Goal: Entertainment & Leisure: Browse casually

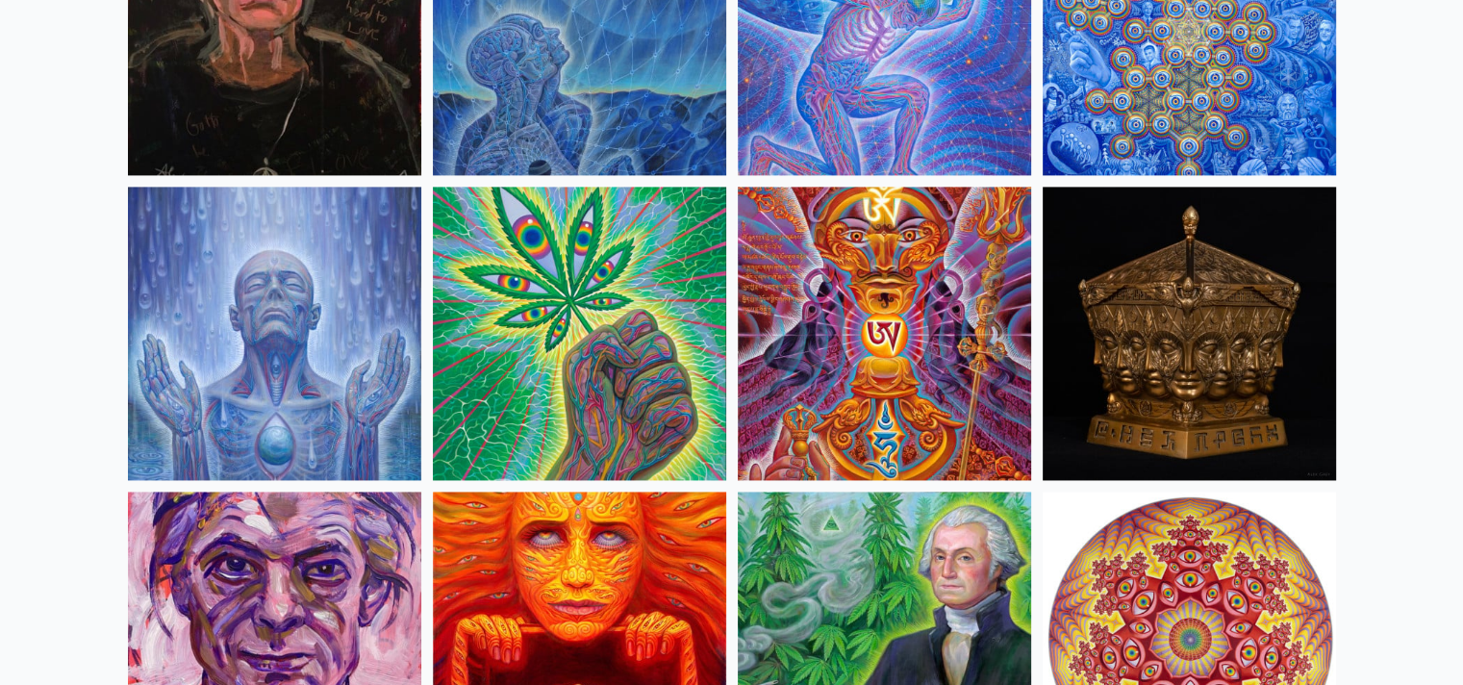
scroll to position [2777, 0]
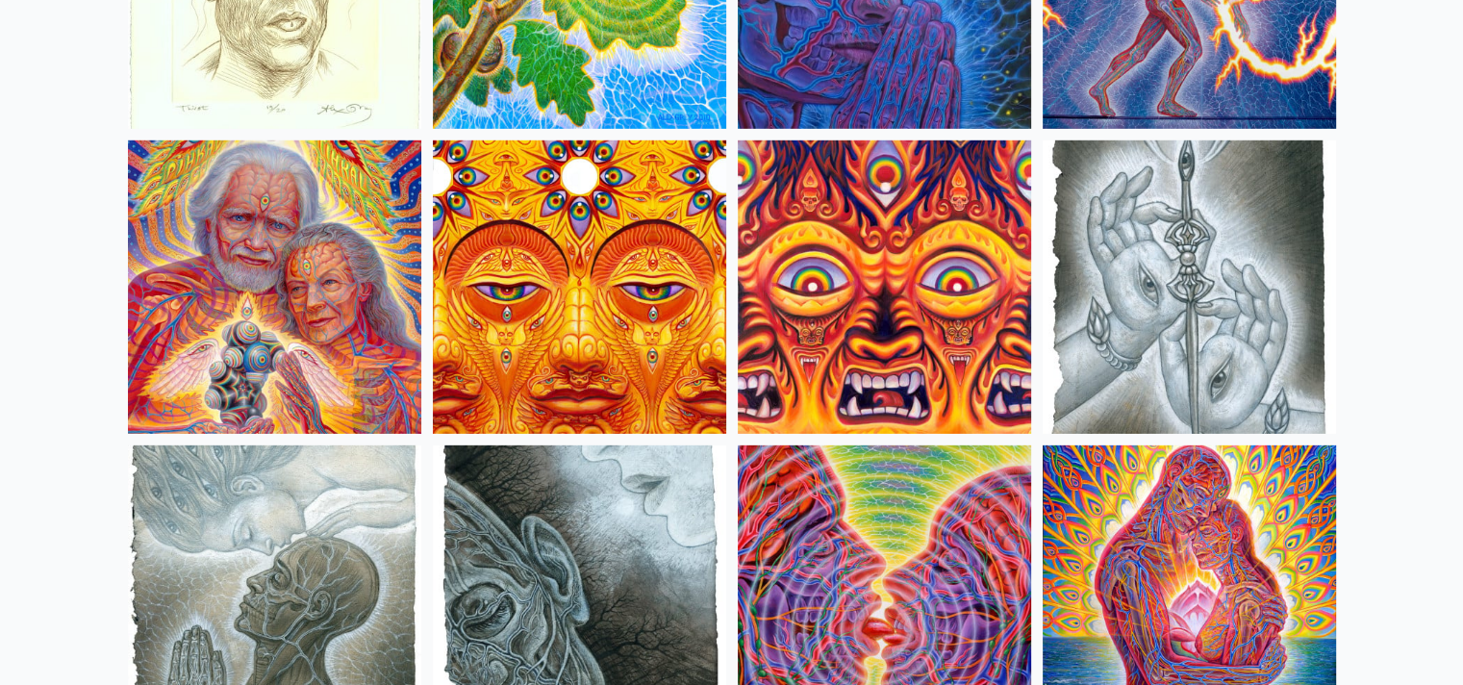
scroll to position [5870, 0]
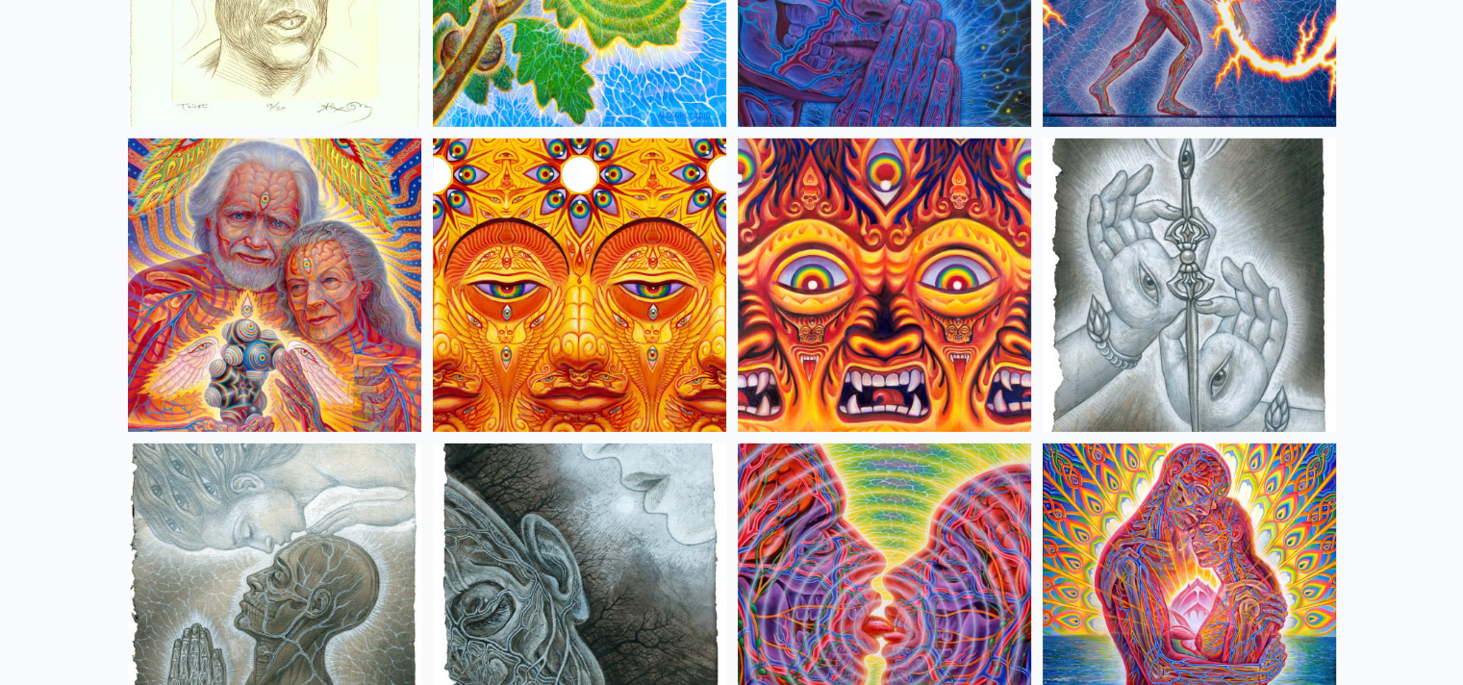
click at [550, 249] on img at bounding box center [579, 285] width 293 height 293
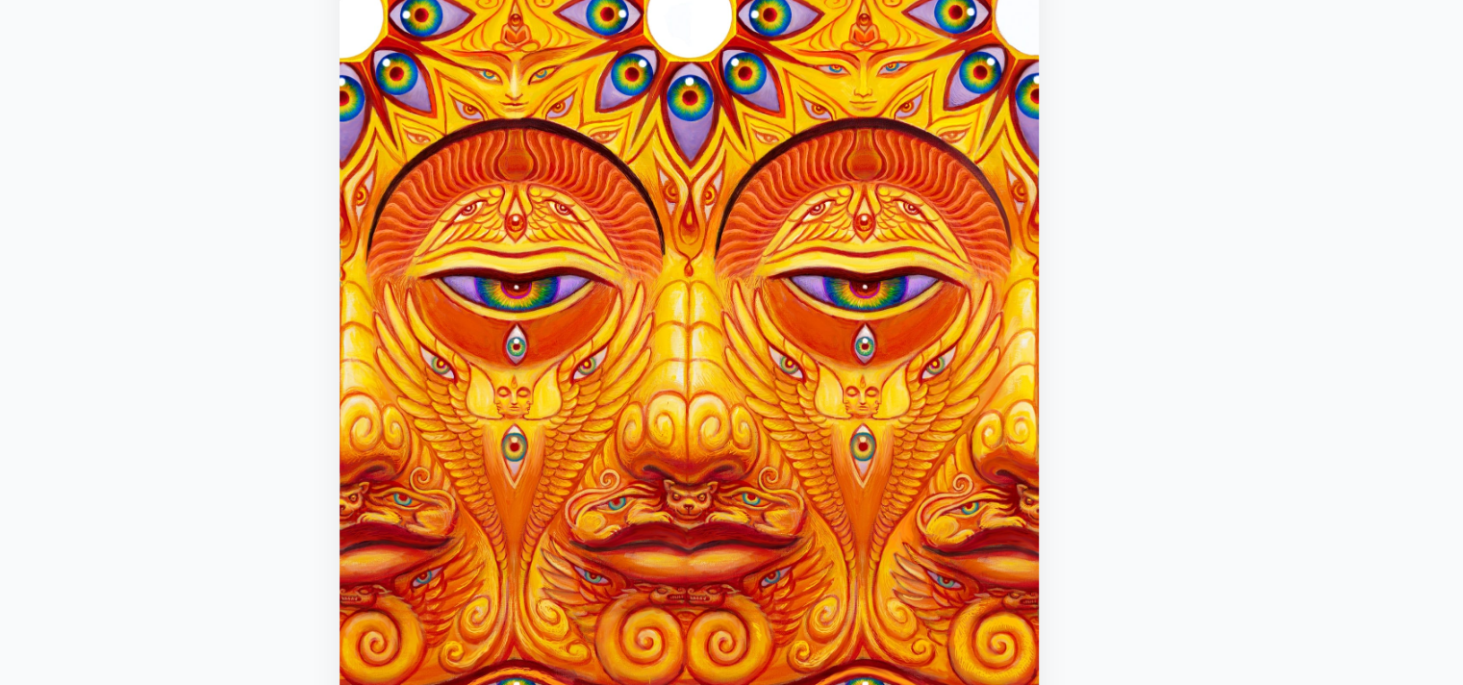
scroll to position [108, 0]
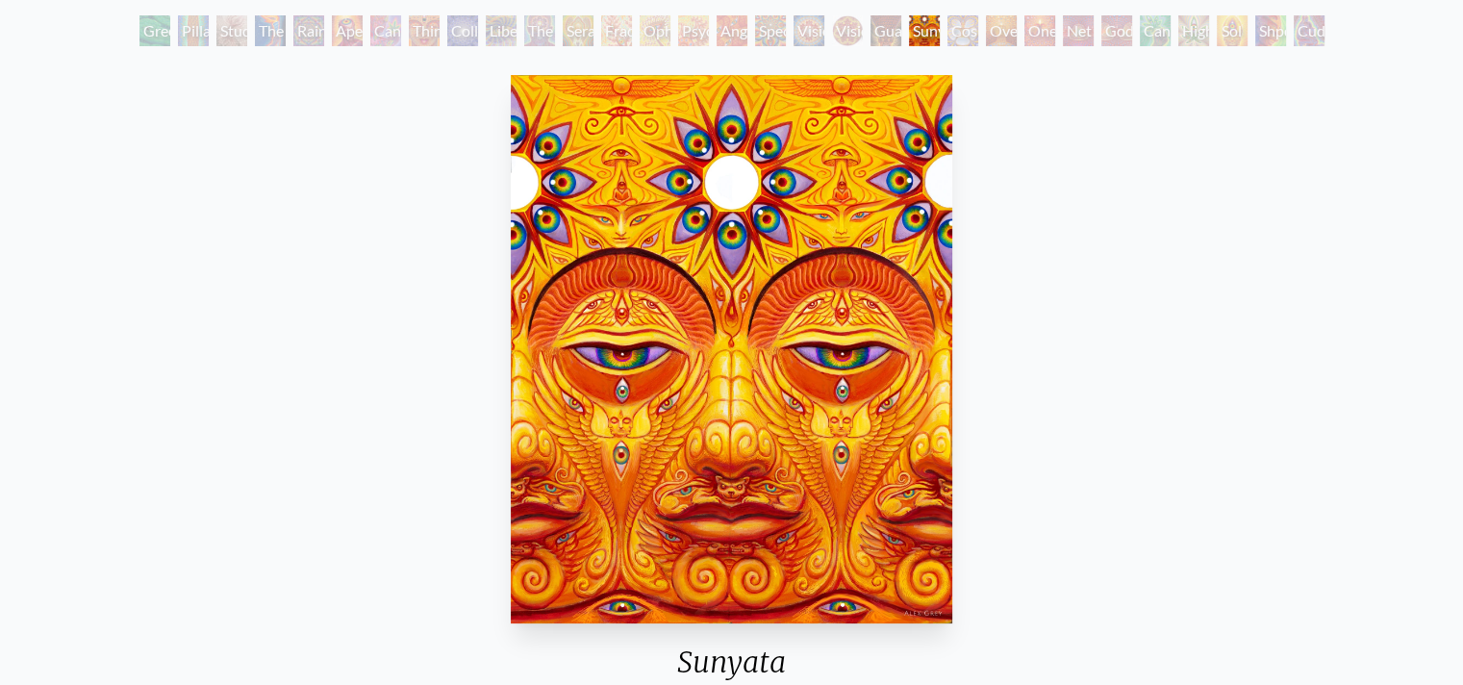
click at [881, 38] on div "Guardian of Infinite Vision" at bounding box center [886, 30] width 31 height 31
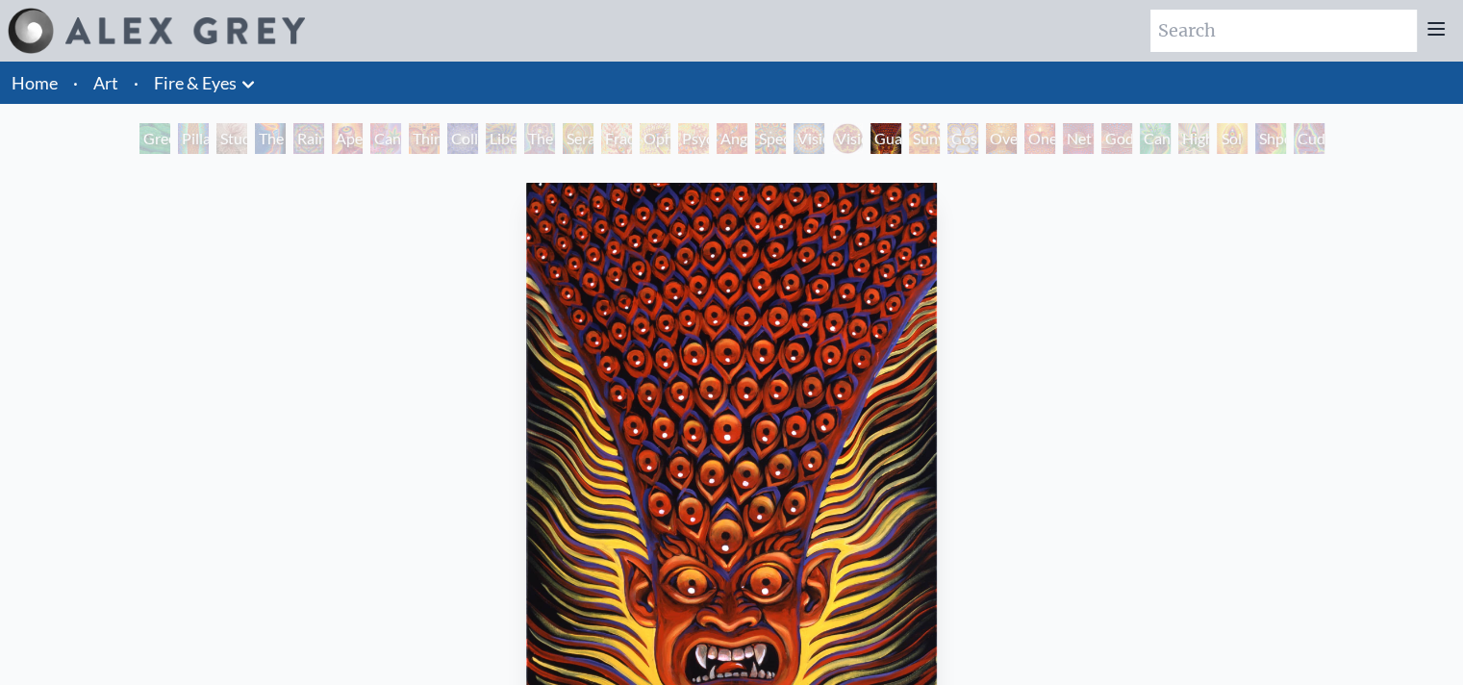
click at [843, 131] on div "Vision Crystal Tondo" at bounding box center [847, 138] width 31 height 31
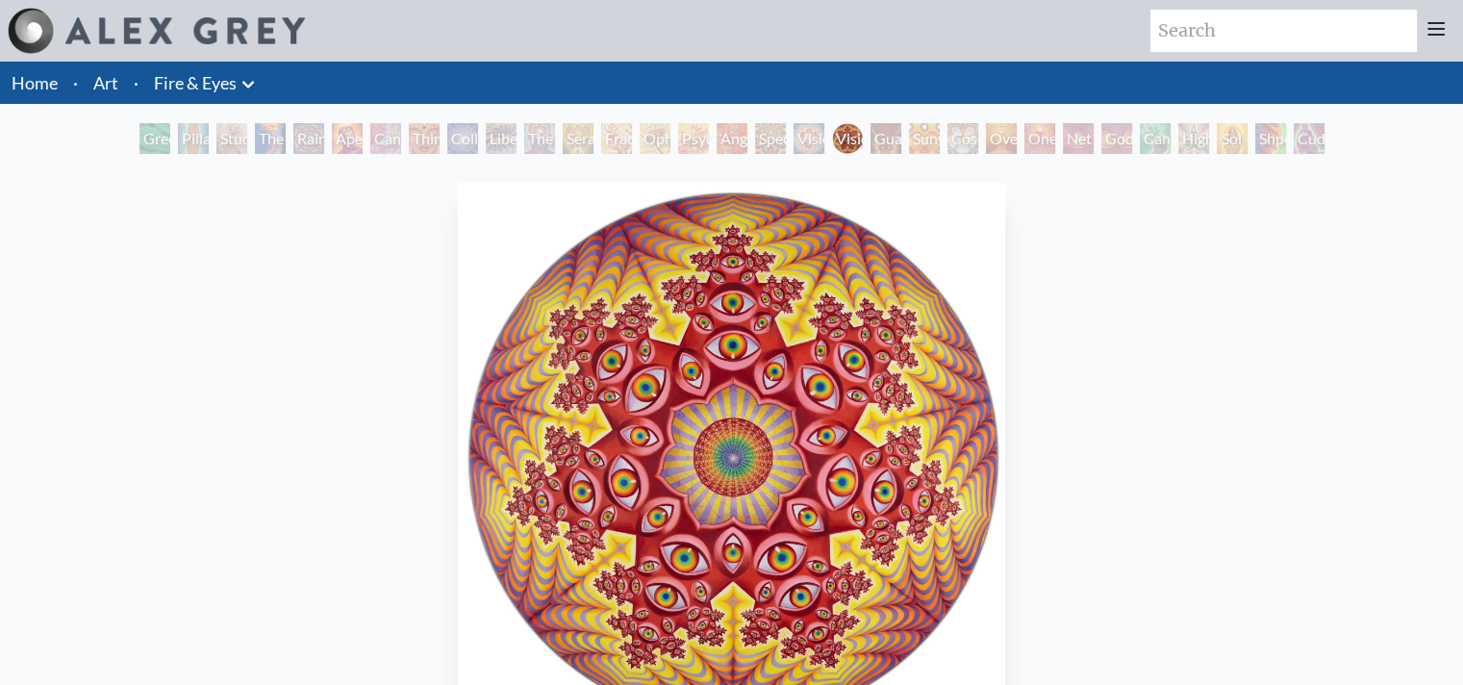
click at [811, 138] on div "Vision Crystal" at bounding box center [809, 138] width 31 height 31
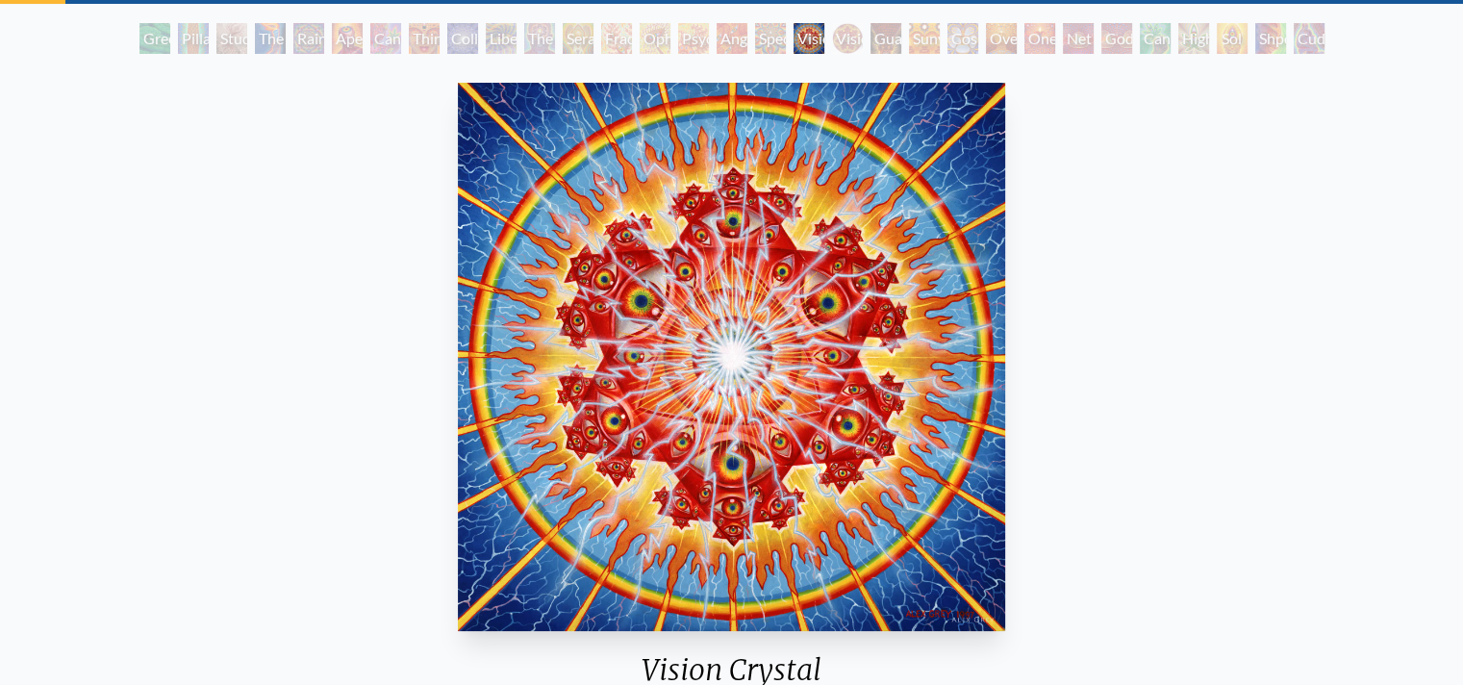
scroll to position [99, 0]
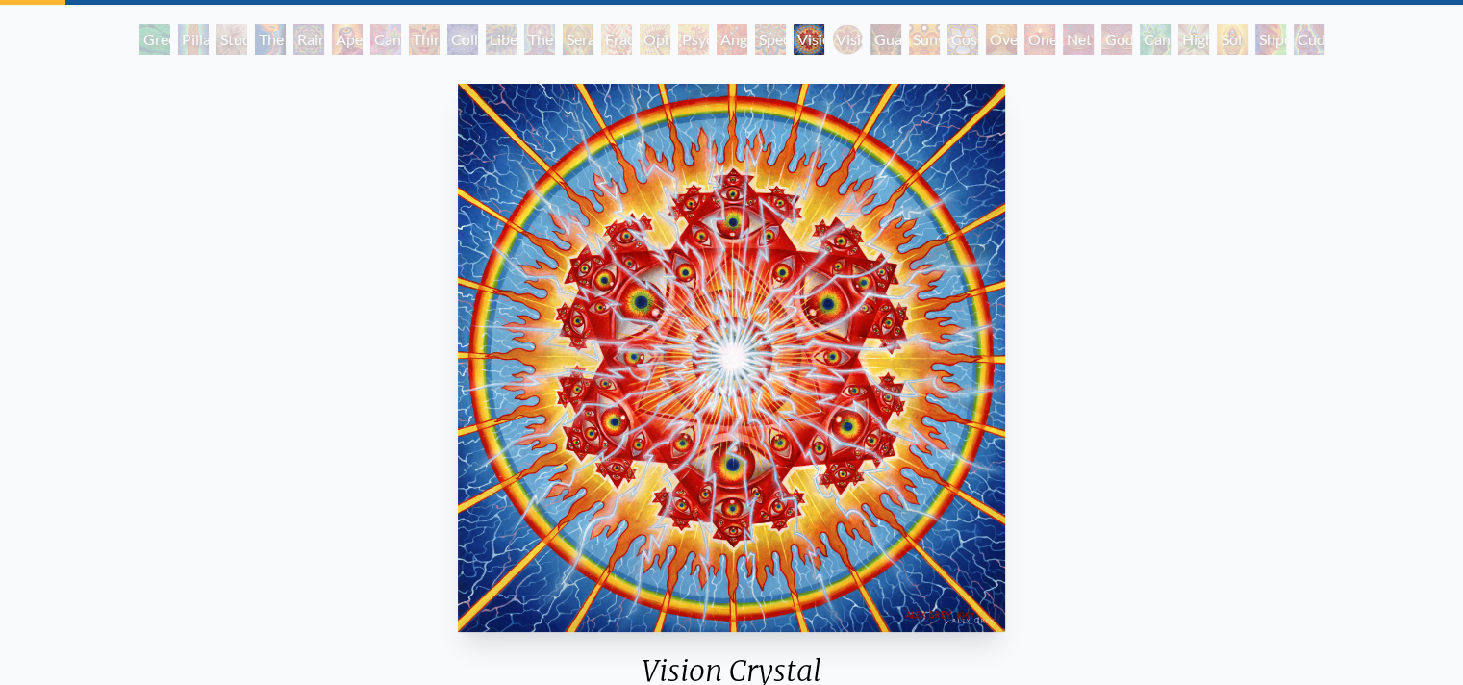
click at [770, 38] on div "Spectral Lotus" at bounding box center [770, 39] width 31 height 31
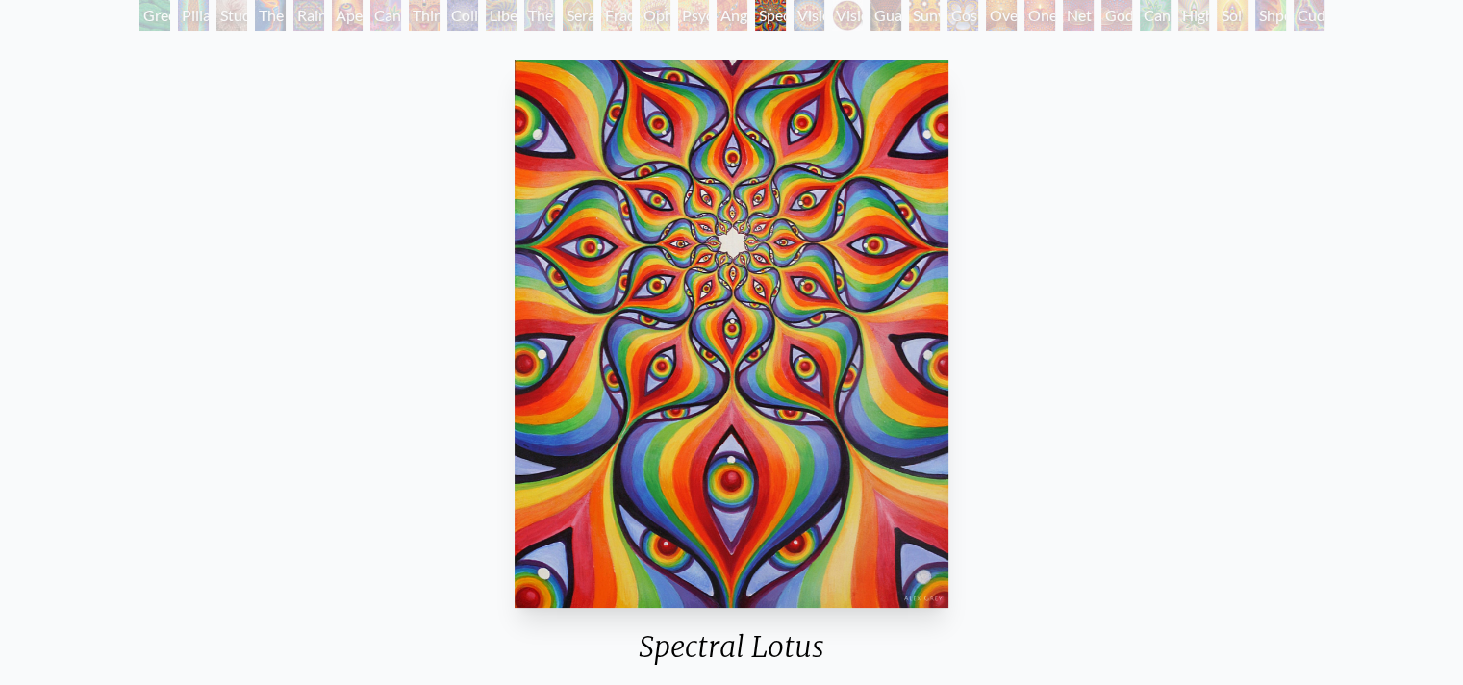
scroll to position [46, 0]
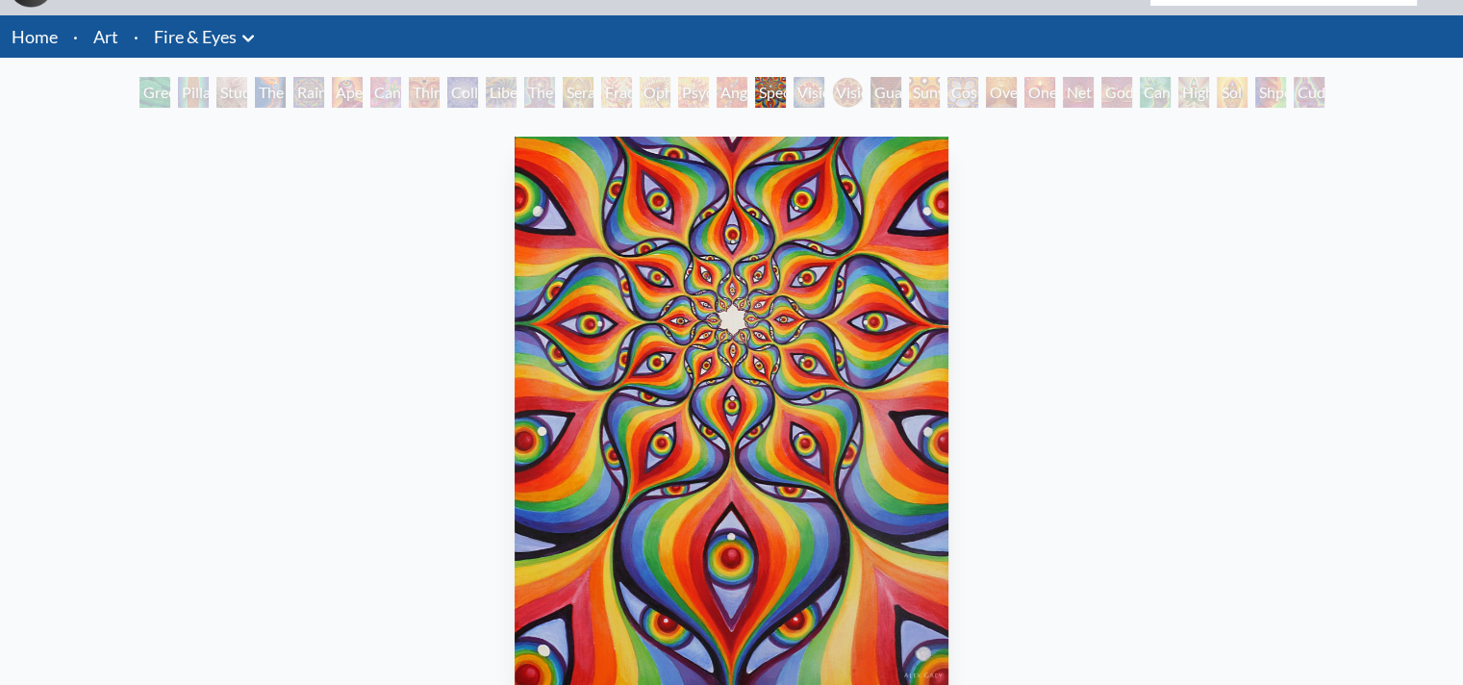
click at [728, 80] on div "Angel Skin" at bounding box center [732, 92] width 31 height 31
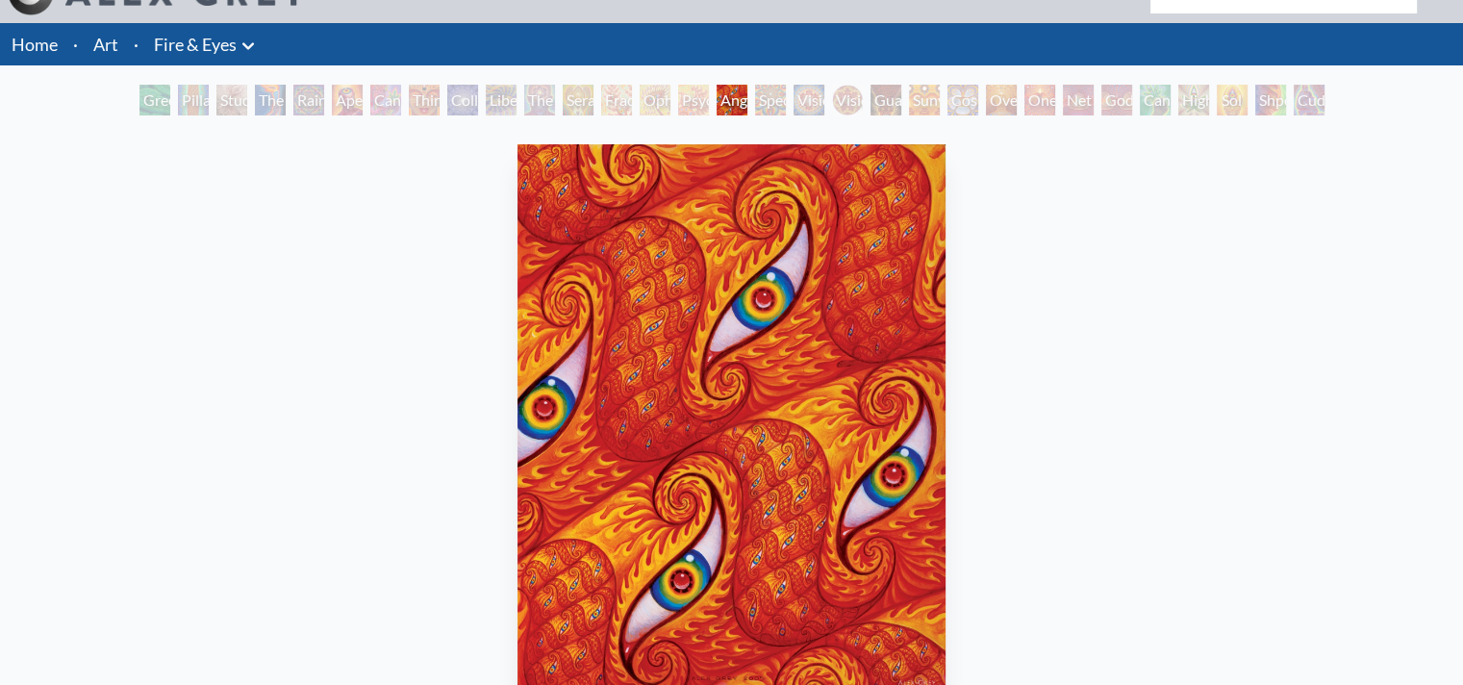
scroll to position [38, 0]
click at [332, 101] on div "Aperture" at bounding box center [347, 100] width 31 height 31
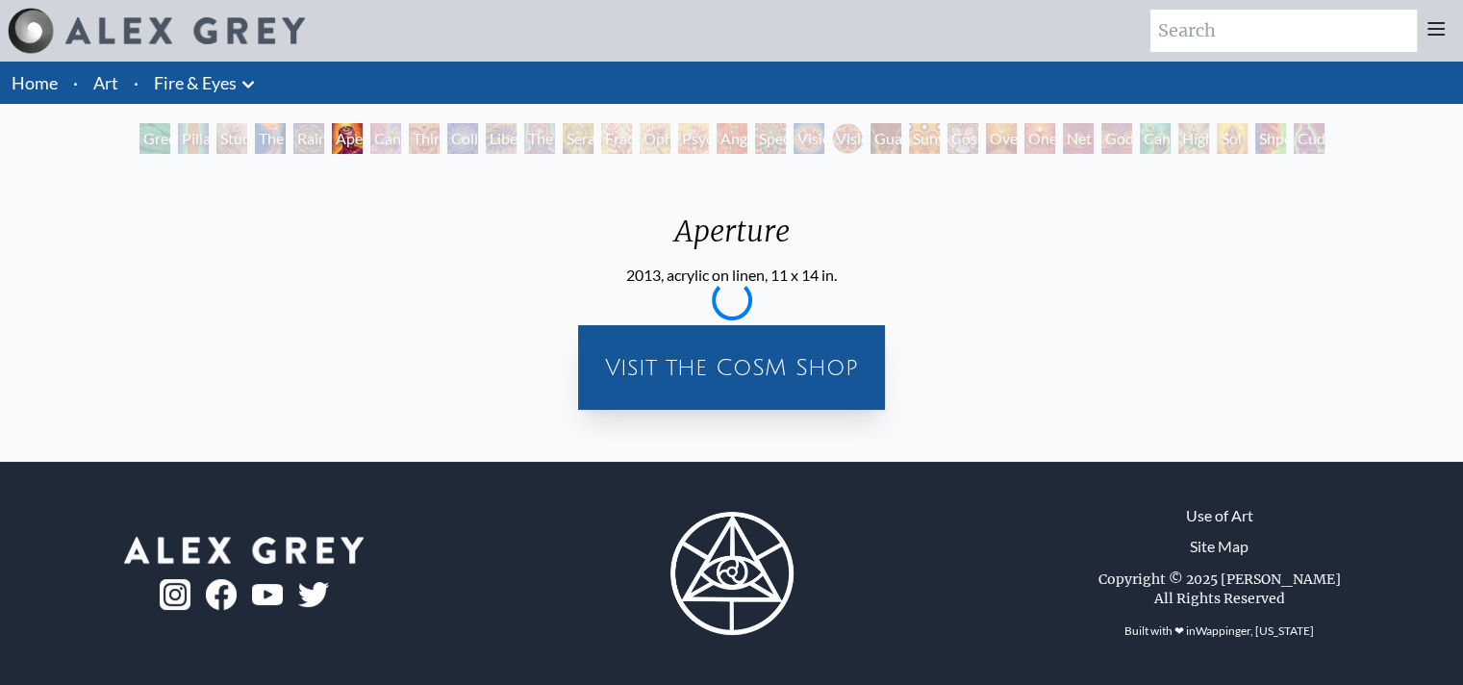
scroll to position [0, 0]
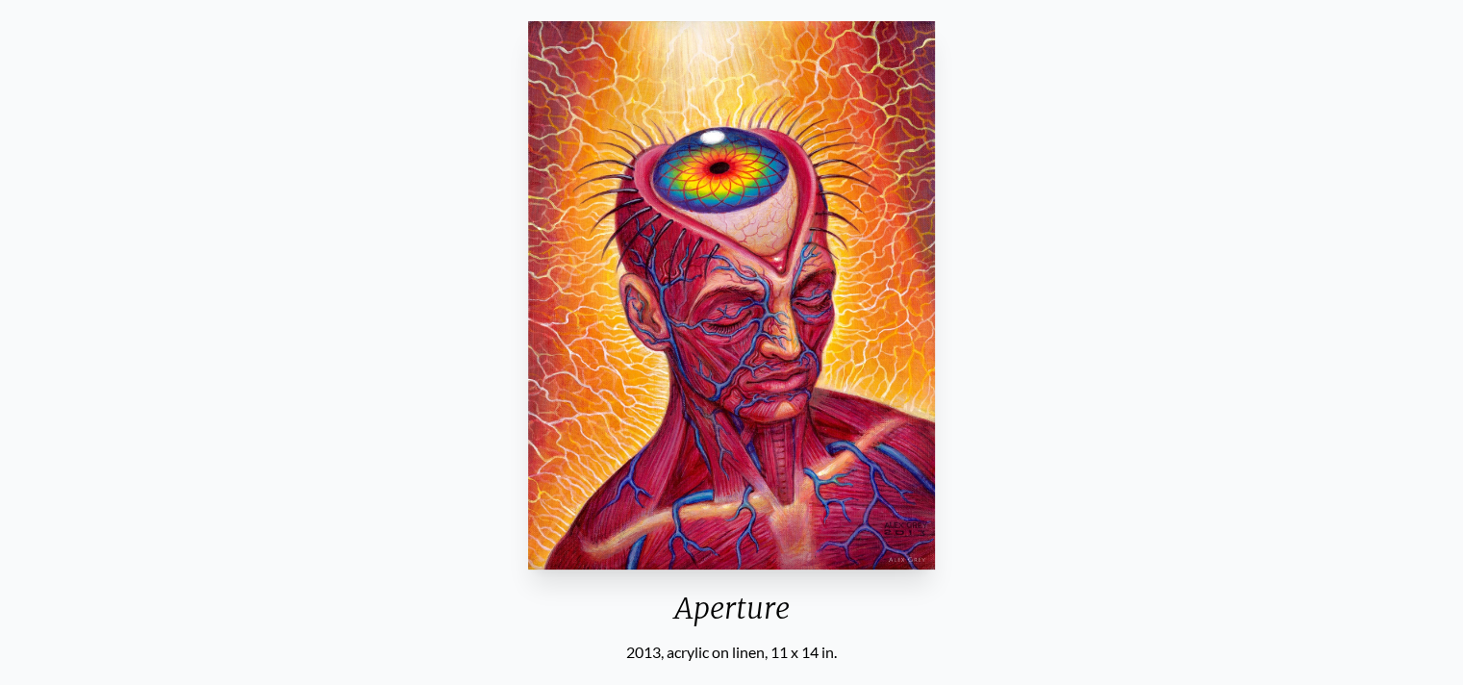
scroll to position [72, 0]
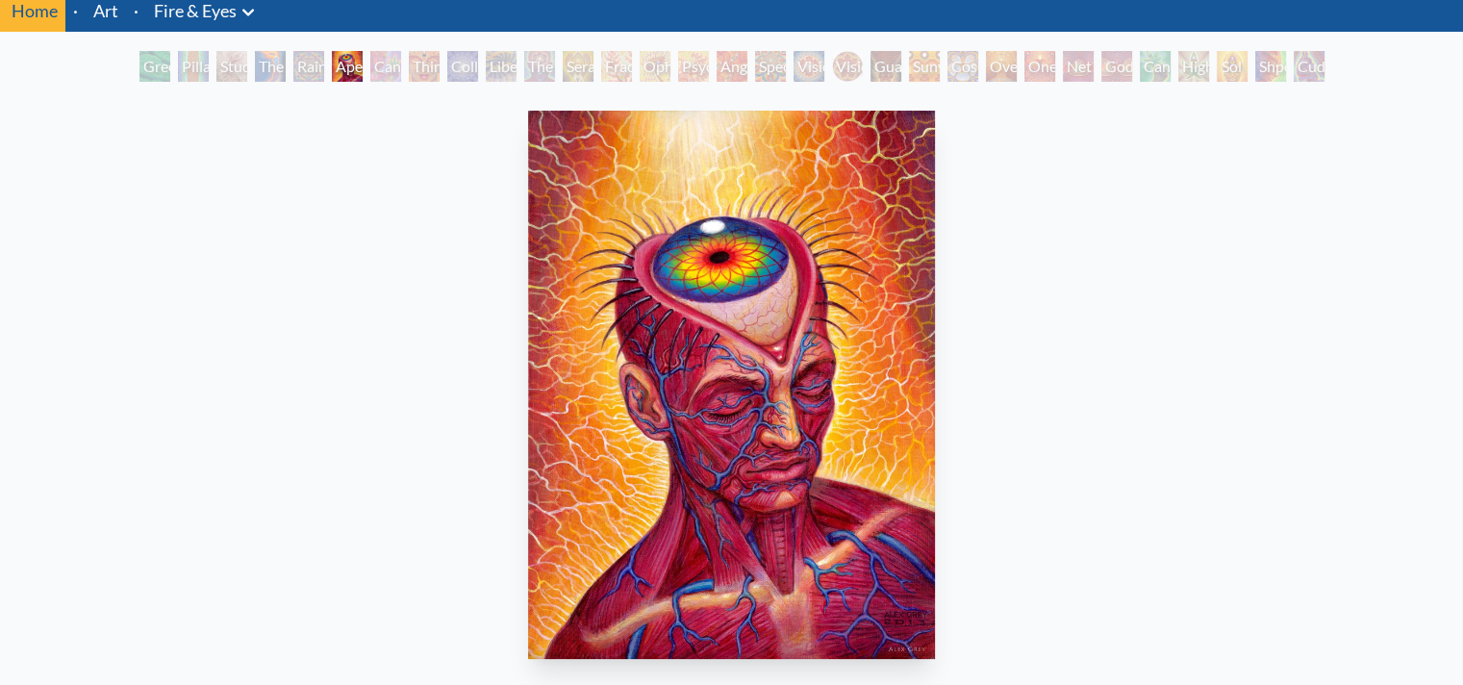
click at [301, 57] on div "Rainbow Eye Ripple" at bounding box center [308, 66] width 31 height 31
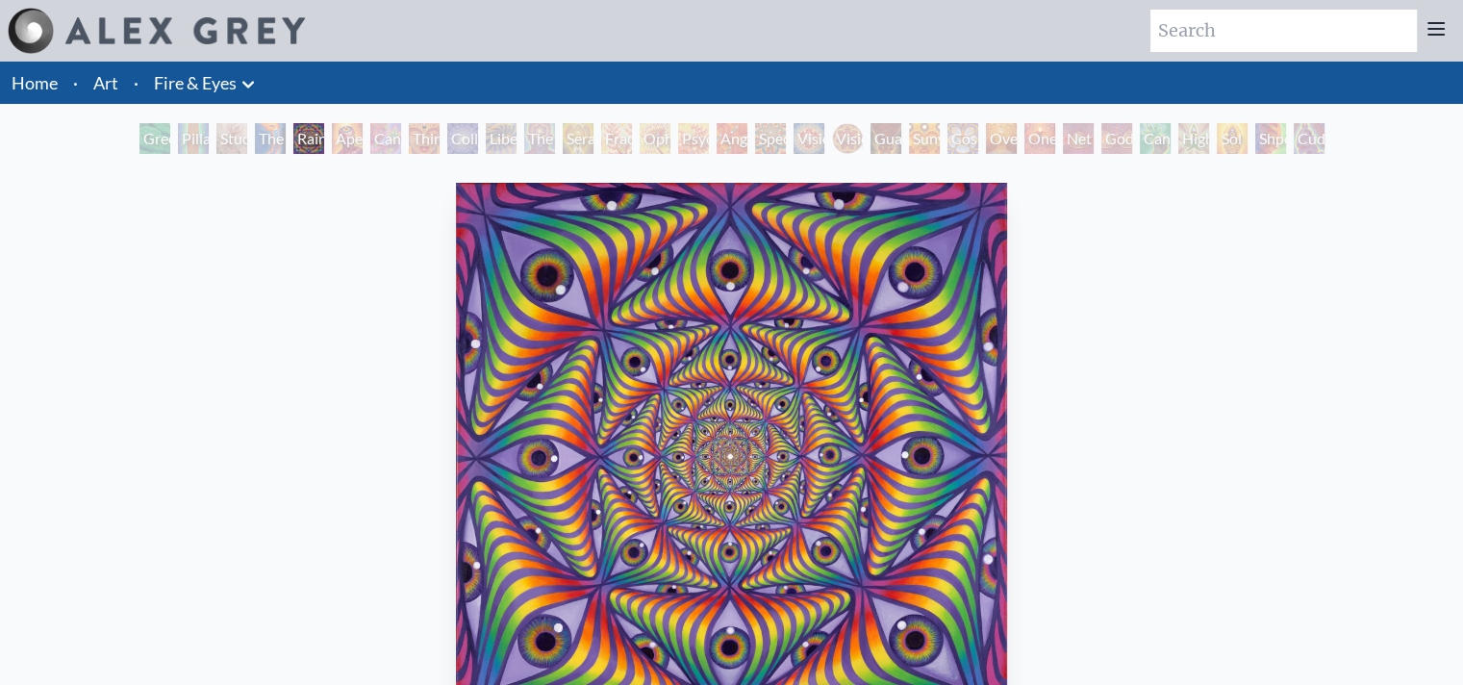
click at [377, 126] on div "Cannabis Sutra" at bounding box center [385, 138] width 31 height 31
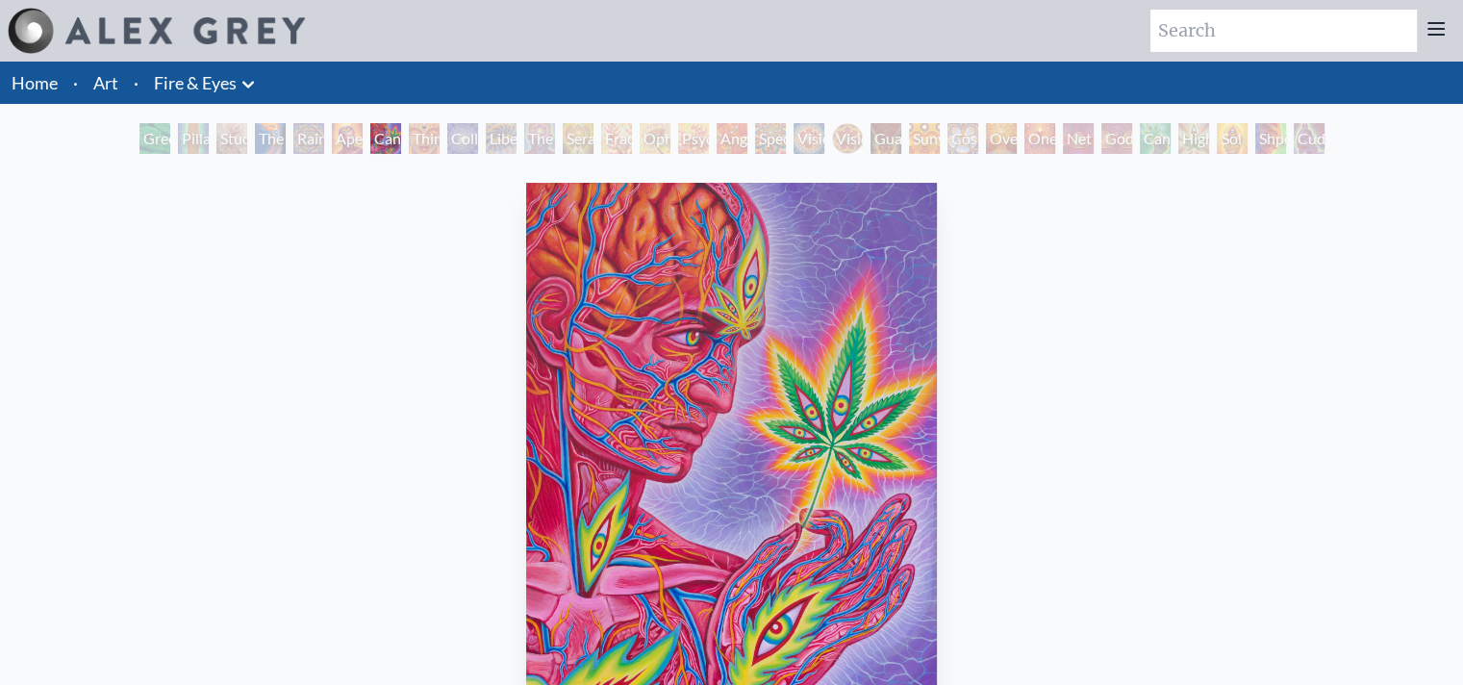
click at [1132, 146] on div "Godself" at bounding box center [1116, 138] width 31 height 31
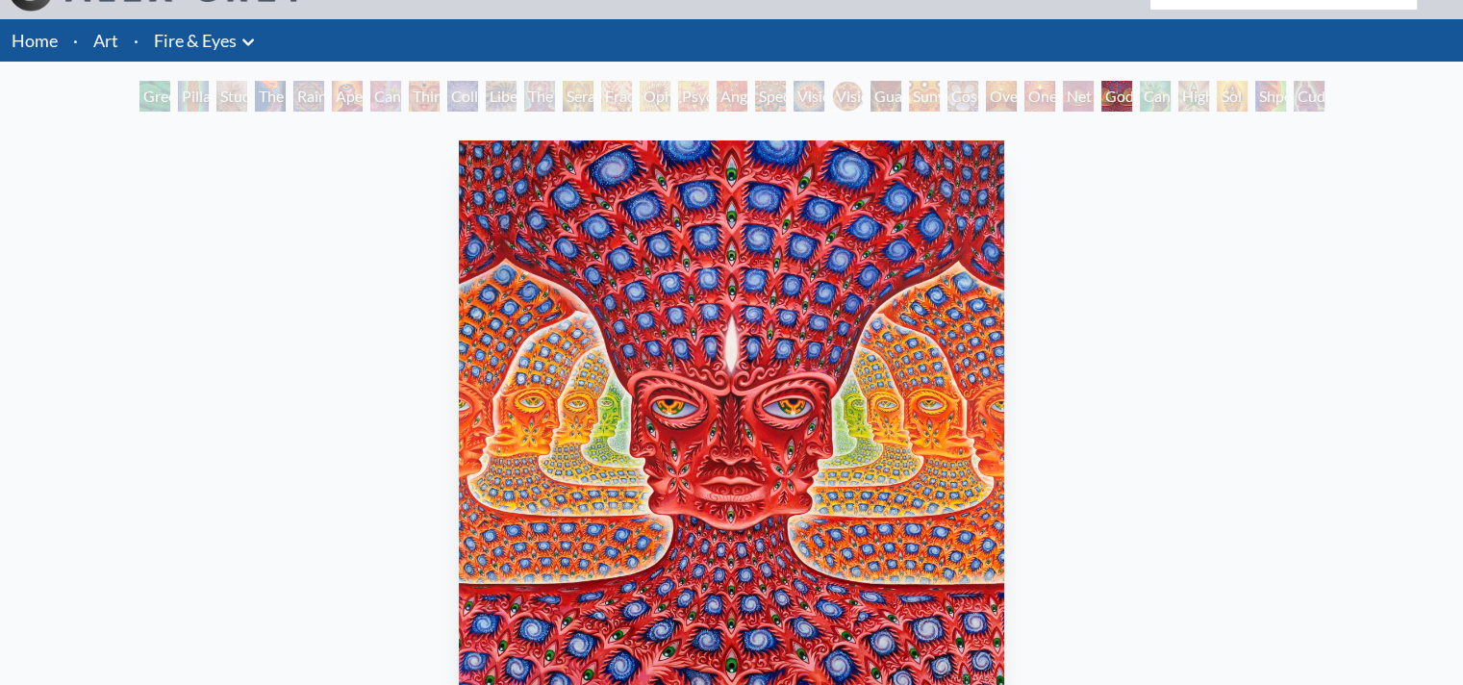
scroll to position [42, 0]
click at [1145, 88] on div "Cannafist" at bounding box center [1155, 96] width 31 height 31
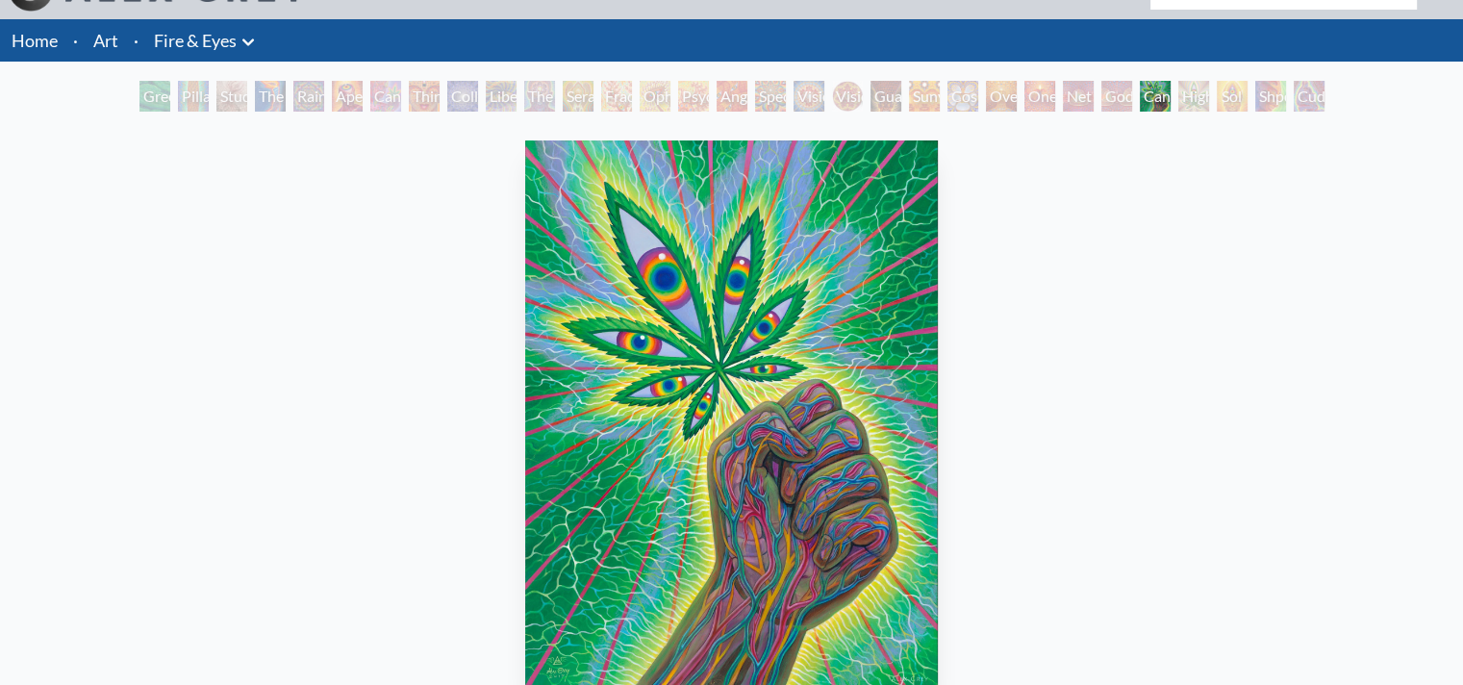
click at [1063, 99] on div "Net of Being" at bounding box center [1078, 96] width 31 height 31
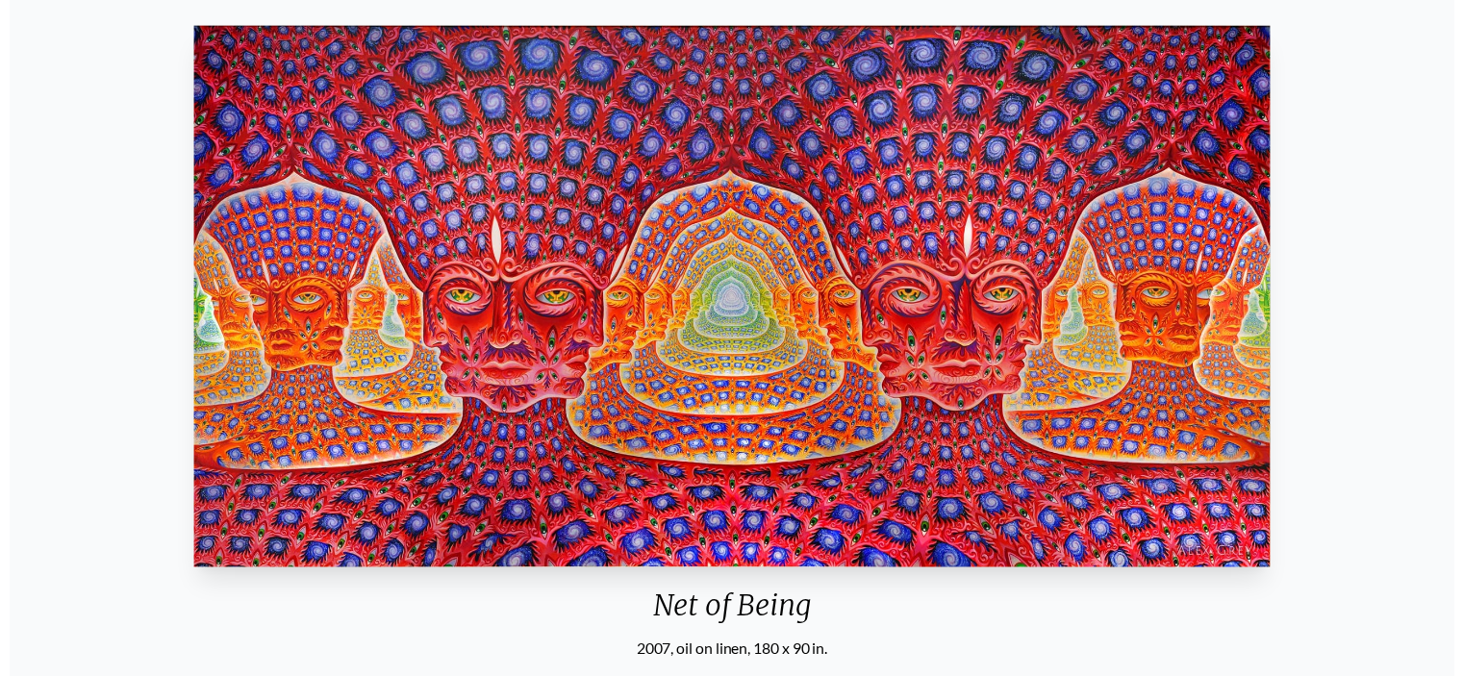
scroll to position [162, 0]
